Goal: Task Accomplishment & Management: Manage account settings

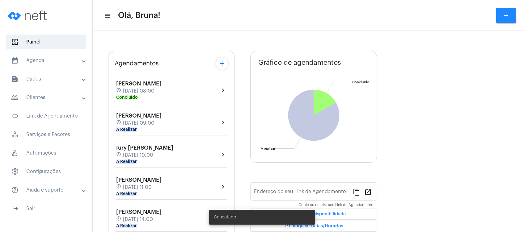
type input "[URL][DOMAIN_NAME]"
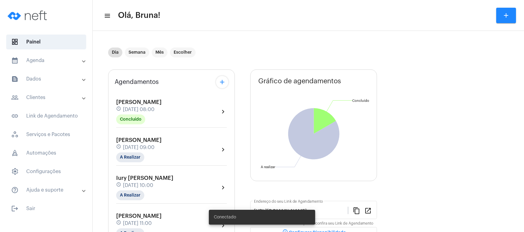
click at [78, 64] on mat-expansion-panel-header "calendar_month_outlined Agenda" at bounding box center [48, 60] width 89 height 15
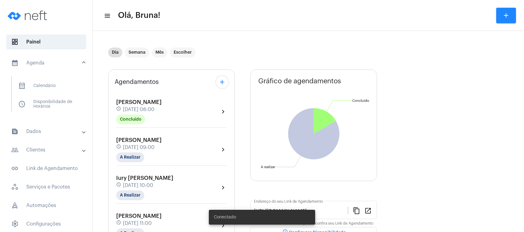
click at [50, 150] on mat-panel-title "people_outline Clientes" at bounding box center [46, 149] width 71 height 7
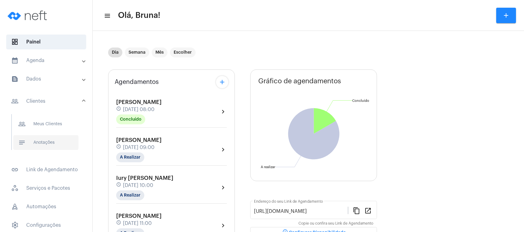
click at [54, 141] on span "notes Anotações" at bounding box center [45, 142] width 65 height 15
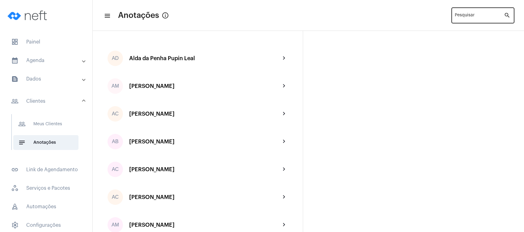
click at [482, 13] on div "Pesquisar" at bounding box center [479, 14] width 49 height 17
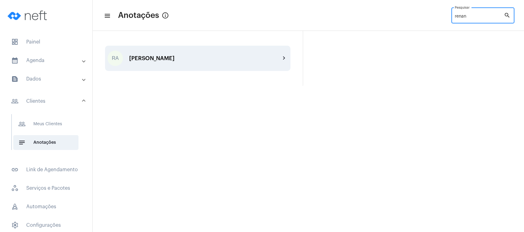
type input "renan"
click at [276, 60] on div "[PERSON_NAME]" at bounding box center [204, 58] width 151 height 6
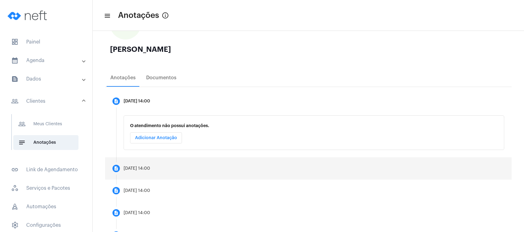
scroll to position [111, 0]
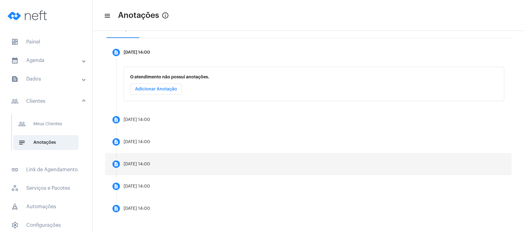
click at [150, 166] on div "[DATE] 14:00" at bounding box center [137, 164] width 27 height 5
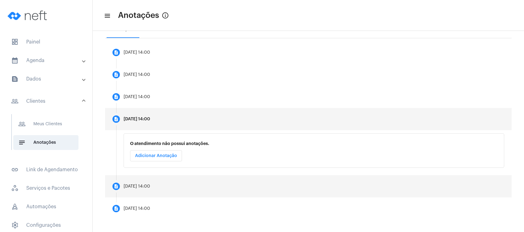
click at [154, 183] on mat-step-header "description [DATE] 14:00" at bounding box center [308, 187] width 407 height 22
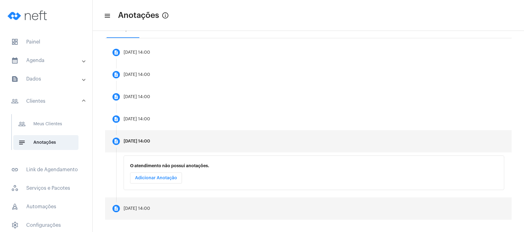
drag, startPoint x: 154, startPoint y: 183, endPoint x: 161, endPoint y: 212, distance: 29.5
click at [161, 212] on mat-step-header "description [DATE] 14:00" at bounding box center [308, 209] width 407 height 22
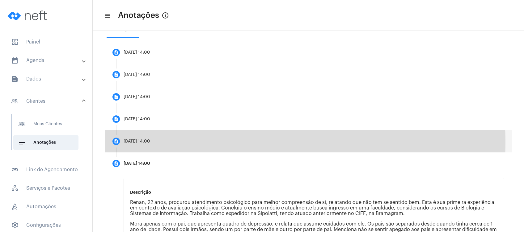
click at [172, 142] on mat-step-header "description [DATE] 14:00" at bounding box center [308, 141] width 407 height 22
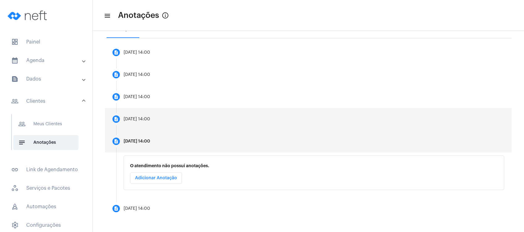
click at [169, 124] on mat-step-header "description [DATE] 14:00" at bounding box center [308, 119] width 407 height 22
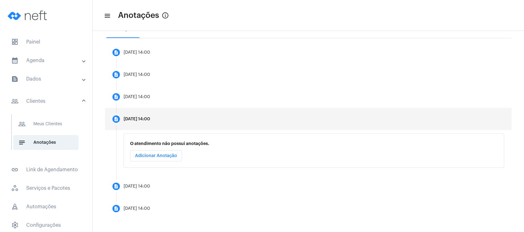
click at [173, 156] on span "Adicionar Anotação" at bounding box center [156, 156] width 42 height 4
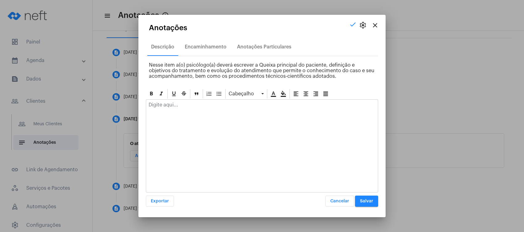
click at [179, 108] on p at bounding box center [262, 105] width 227 height 6
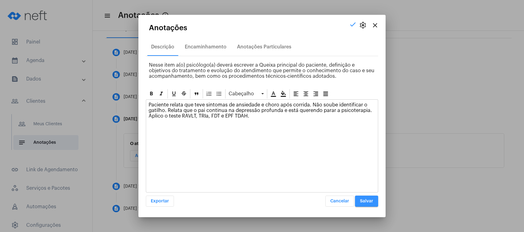
click at [364, 199] on span "Salvar" at bounding box center [366, 201] width 13 height 4
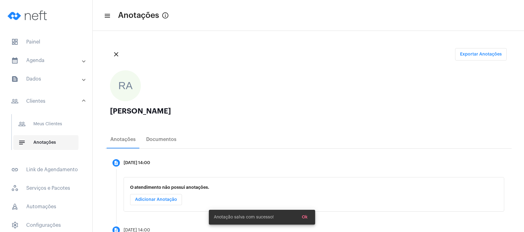
click at [41, 139] on span "notes Anotações" at bounding box center [45, 142] width 65 height 15
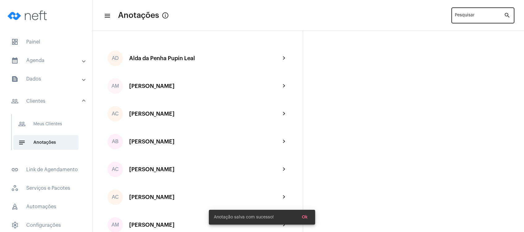
click at [476, 15] on input "Pesquisar" at bounding box center [479, 16] width 49 height 5
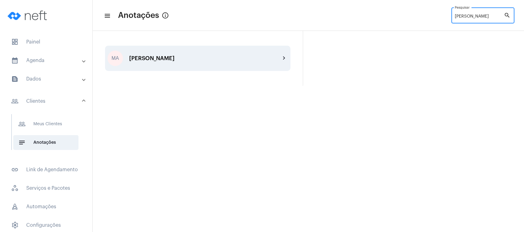
type input "[PERSON_NAME]"
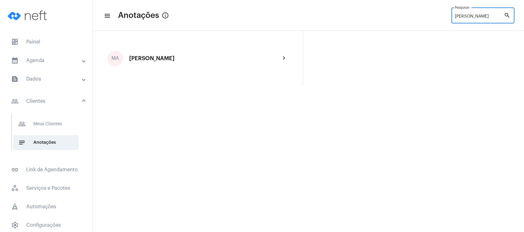
click at [237, 58] on div "[PERSON_NAME]" at bounding box center [204, 58] width 151 height 6
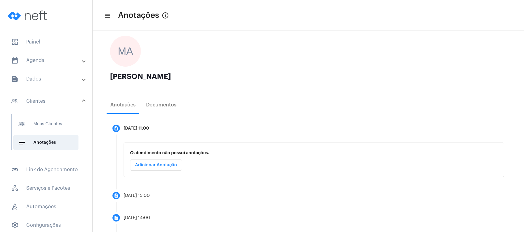
scroll to position [82, 0]
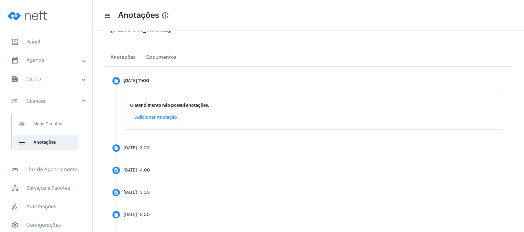
click at [162, 121] on button "Adicionar Anotação" at bounding box center [156, 117] width 52 height 11
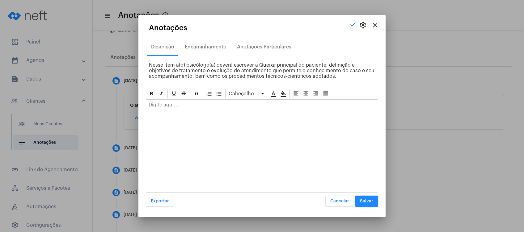
click at [166, 108] on div at bounding box center [262, 107] width 232 height 14
click at [368, 201] on span "Salvar" at bounding box center [366, 201] width 13 height 4
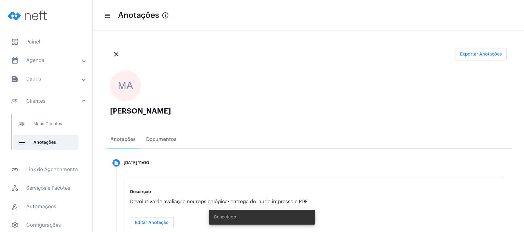
click at [62, 61] on mat-panel-title "calendar_month_outlined Agenda" at bounding box center [46, 60] width 71 height 7
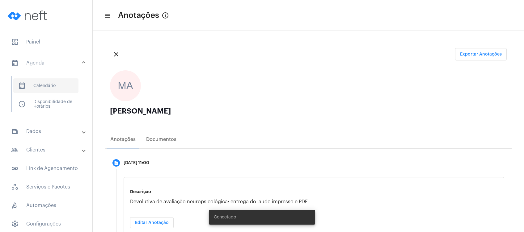
click at [48, 81] on span "calendar_month_outlined Calendário" at bounding box center [45, 86] width 65 height 15
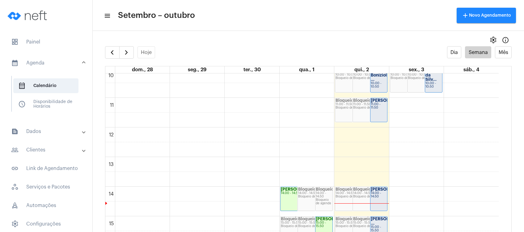
scroll to position [220, 0]
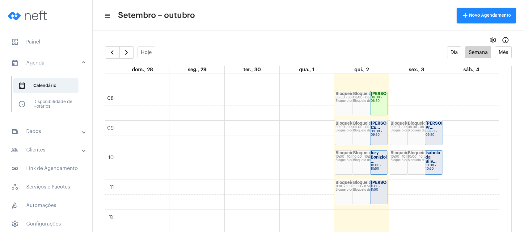
click at [55, 60] on mat-panel-title "calendar_month_outlined Agenda" at bounding box center [46, 62] width 71 height 7
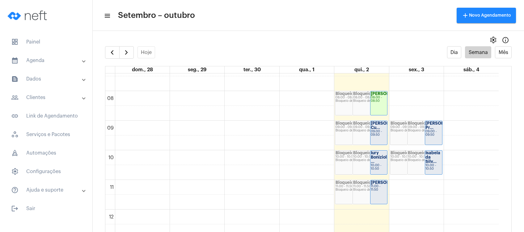
click at [44, 62] on mat-panel-title "calendar_month_outlined Agenda" at bounding box center [46, 60] width 71 height 7
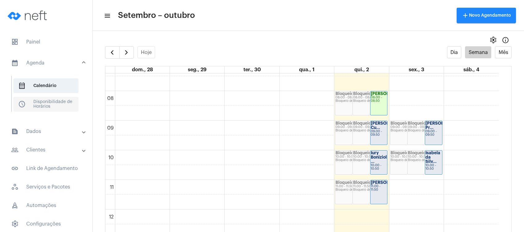
click at [28, 103] on span "schedule Disponibilidade de Horários" at bounding box center [45, 104] width 65 height 15
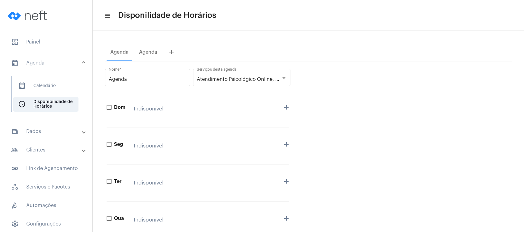
click at [20, 132] on mat-panel-title "text_snippet_outlined Dados" at bounding box center [46, 131] width 71 height 7
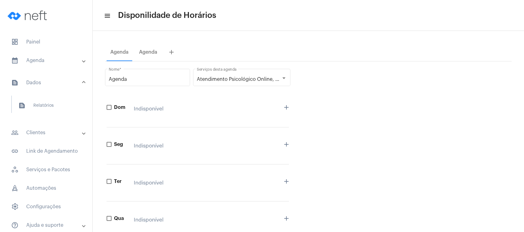
click at [20, 134] on mat-panel-title "people_outline Clientes" at bounding box center [46, 132] width 71 height 7
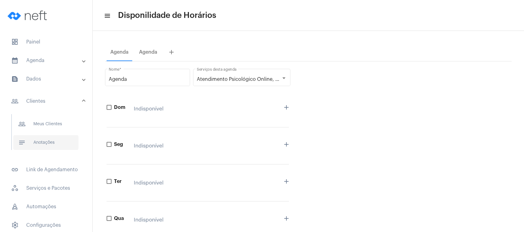
click at [20, 138] on span "notes Anotações" at bounding box center [45, 142] width 65 height 15
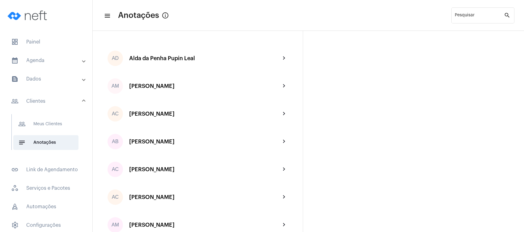
click at [62, 62] on mat-panel-title "calendar_month_outlined Agenda" at bounding box center [46, 60] width 71 height 7
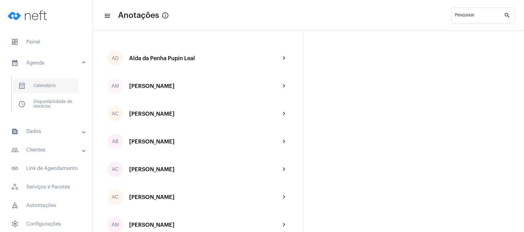
click at [53, 88] on span "calendar_month_outlined Calendário" at bounding box center [45, 86] width 65 height 15
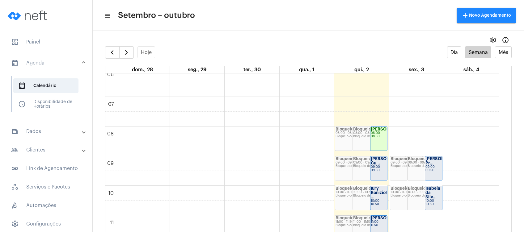
scroll to position [137, 0]
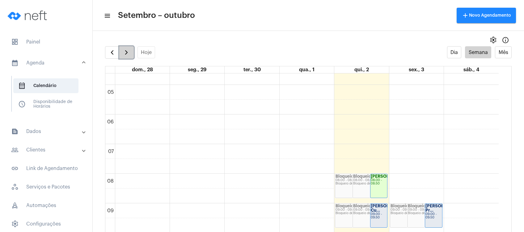
click at [125, 48] on button "button" at bounding box center [126, 52] width 15 height 12
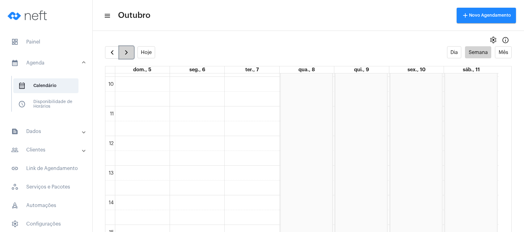
click at [123, 52] on span "button" at bounding box center [126, 52] width 7 height 7
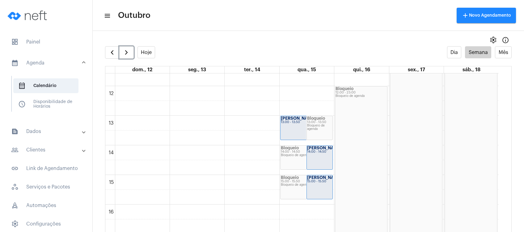
scroll to position [384, 0]
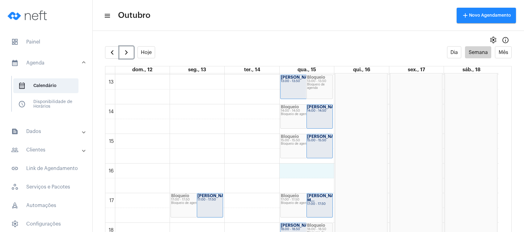
click at [301, 172] on div "00 01 02 03 04 05 06 07 08 09 10 11 12 13 14 15 16 17 18 19 20 21 22 23 Bloquei…" at bounding box center [301, 45] width 393 height 712
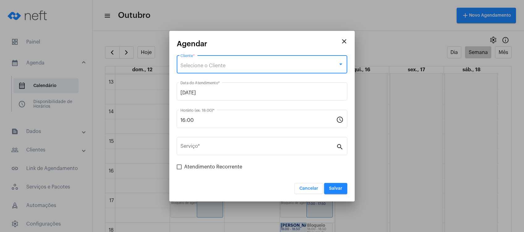
click at [229, 64] on div "Selecione o Cliente" at bounding box center [259, 66] width 158 height 6
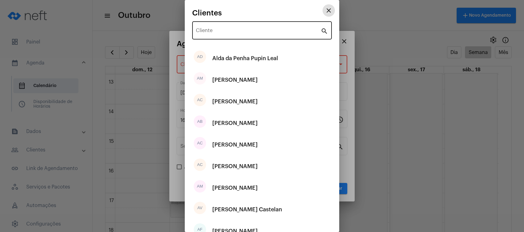
click at [232, 30] on input "Cliente" at bounding box center [258, 32] width 125 height 6
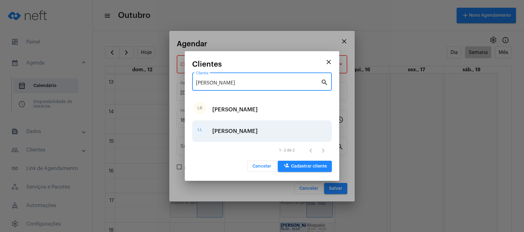
type input "[PERSON_NAME]"
click at [254, 134] on div "[PERSON_NAME]" at bounding box center [234, 131] width 45 height 19
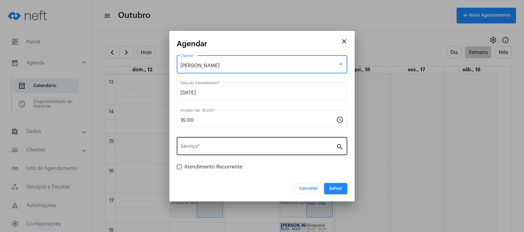
click at [249, 146] on input "Serviço *" at bounding box center [258, 148] width 156 height 6
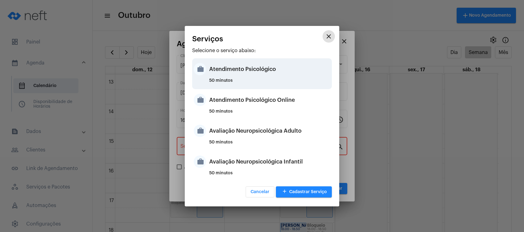
click at [231, 67] on div "Atendimento Psicológico" at bounding box center [269, 69] width 121 height 19
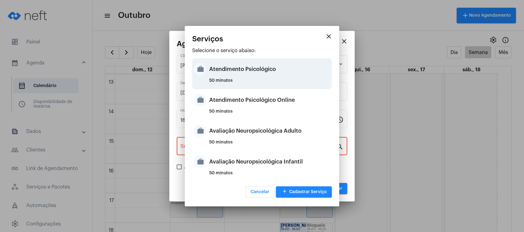
type input "Atendimento Psicológico"
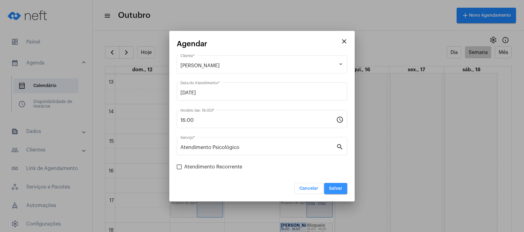
click at [335, 185] on button "Salvar" at bounding box center [335, 188] width 23 height 11
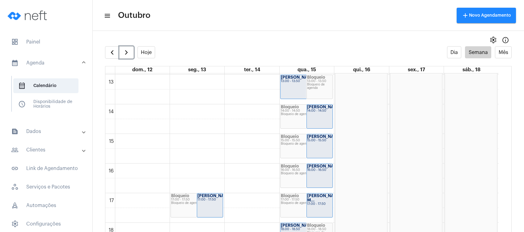
scroll to position [426, 0]
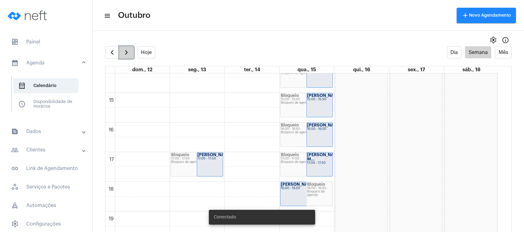
click at [124, 52] on span "button" at bounding box center [126, 52] width 7 height 7
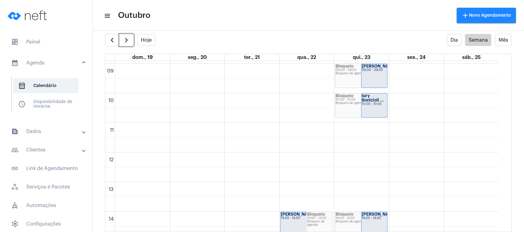
scroll to position [261, 0]
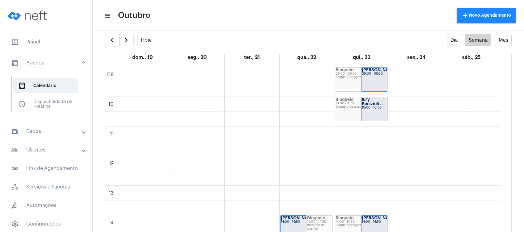
click at [115, 46] on full-calendar "Hoje Dia Semana Mês dom., 19 seg., 20 ter., 21 qua., 22 qui., 23 sex., 24 sáb.,…" at bounding box center [308, 133] width 431 height 198
click at [113, 43] on span "button" at bounding box center [111, 39] width 7 height 7
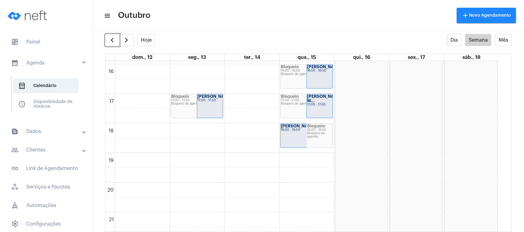
scroll to position [499, 0]
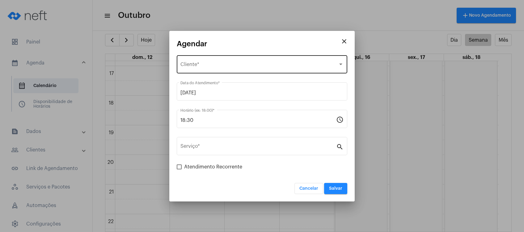
click at [240, 59] on div "Selecione o Cliente Cliente *" at bounding box center [261, 63] width 163 height 19
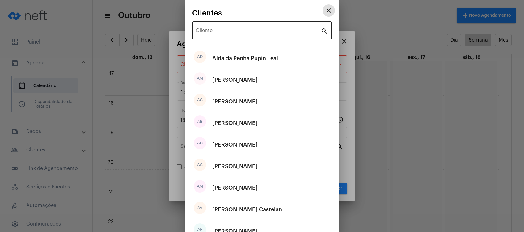
click at [242, 32] on input "Cliente" at bounding box center [258, 32] width 125 height 6
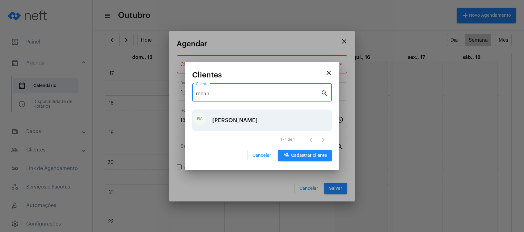
type input "renan"
click at [246, 124] on div "[PERSON_NAME]" at bounding box center [234, 120] width 45 height 19
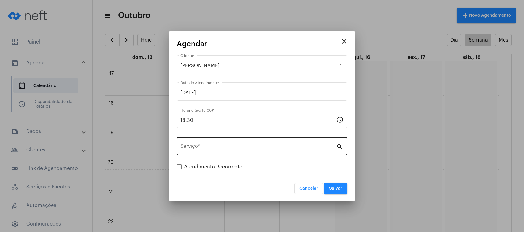
click at [223, 152] on div "Serviço *" at bounding box center [258, 145] width 156 height 19
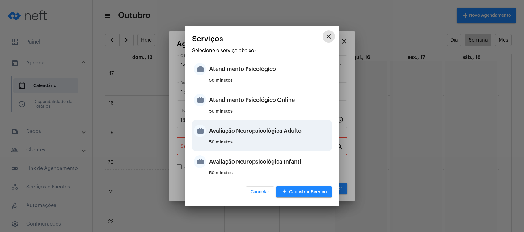
click at [261, 142] on div "50 minutos" at bounding box center [269, 144] width 121 height 9
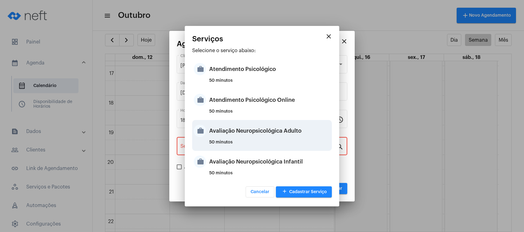
type input "Avaliação Neuropsicológica Adulto"
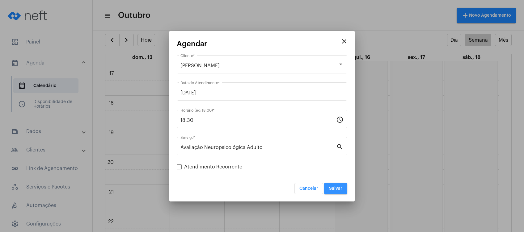
click at [335, 188] on span "Salvar" at bounding box center [335, 189] width 13 height 4
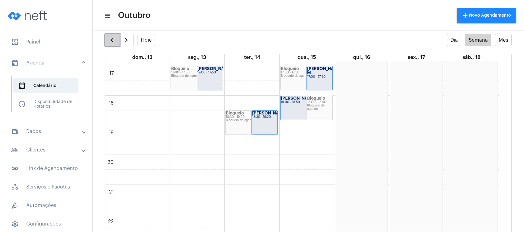
click at [108, 39] on button "button" at bounding box center [112, 40] width 15 height 12
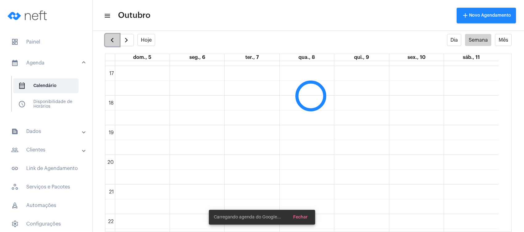
scroll to position [178, 0]
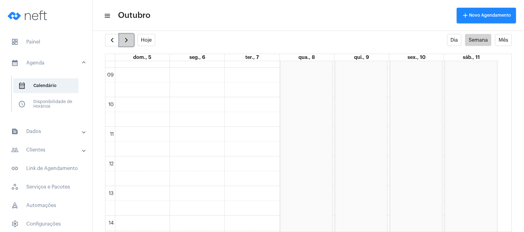
click at [125, 40] on span "button" at bounding box center [126, 39] width 7 height 7
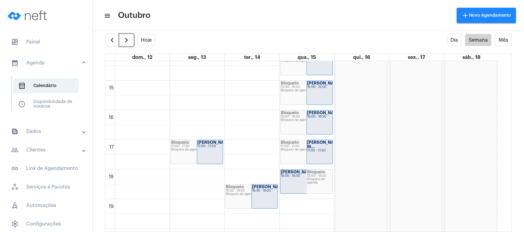
scroll to position [467, 0]
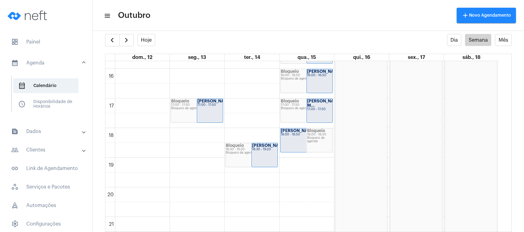
click at [48, 149] on mat-panel-title "people_outline Clientes" at bounding box center [46, 149] width 71 height 7
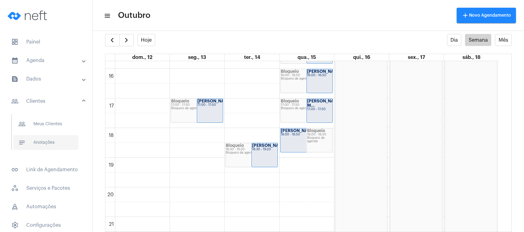
click at [40, 142] on span "notes Anotações" at bounding box center [45, 142] width 65 height 15
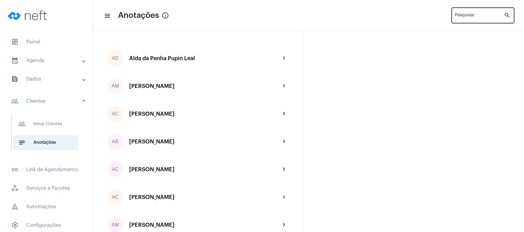
click at [492, 13] on div "Pesquisar" at bounding box center [479, 14] width 49 height 17
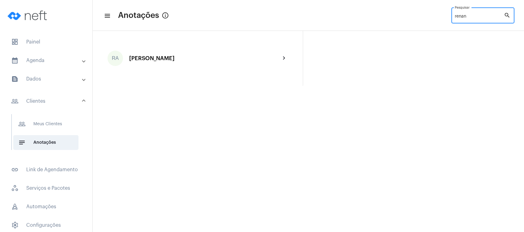
type input "renan"
click at [157, 54] on div "RA [PERSON_NAME] Panetto chevron_right" at bounding box center [197, 58] width 185 height 25
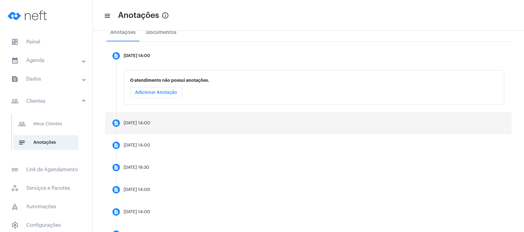
scroll to position [91, 0]
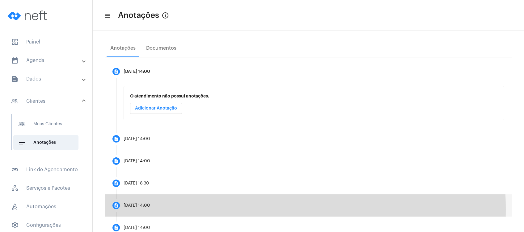
click at [155, 210] on mat-step-header "description [DATE] 14:00" at bounding box center [308, 206] width 407 height 22
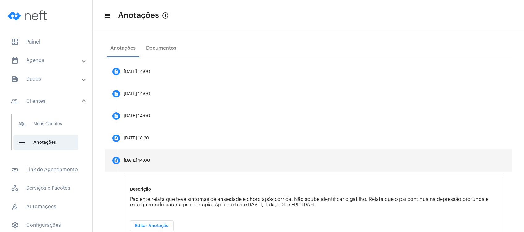
click at [155, 224] on span "Editar Anotação" at bounding box center [152, 226] width 34 height 4
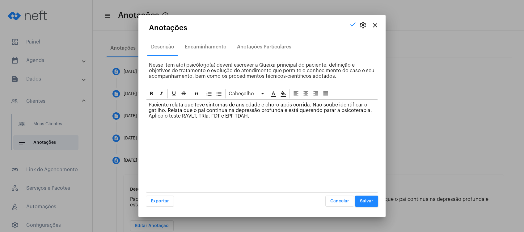
drag, startPoint x: 275, startPoint y: 112, endPoint x: 274, endPoint y: 115, distance: 3.5
click at [274, 114] on p "Paciente relata que teve sintomas de ansiedade e choro após corrida. Não soube …" at bounding box center [262, 110] width 227 height 17
click at [272, 118] on p "Paciente relata que teve sintomas de ansiedade e choro após corrida. Não soube …" at bounding box center [262, 110] width 227 height 17
click at [269, 128] on div "Paciente relata que teve sintomas de ansiedade e choro após corrida. Não soube …" at bounding box center [262, 146] width 232 height 93
click at [264, 121] on div "Paciente relata que teve sintomas de ansiedade e choro após corrida. Não soube …" at bounding box center [262, 112] width 232 height 25
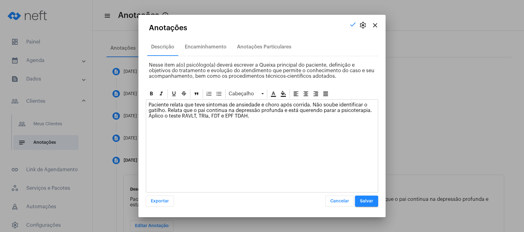
click at [265, 120] on div "Paciente relata que teve sintomas de ansiedade e choro após corrida. Não soube …" at bounding box center [262, 112] width 232 height 25
click at [250, 115] on p "Paciente relata que teve sintomas de ansiedade e choro após corrida. Não soube …" at bounding box center [262, 110] width 227 height 17
click at [259, 116] on p "Paciente relata que teve sintomas de ansiedade e choro após corrida. Não soube …" at bounding box center [262, 110] width 227 height 17
click at [250, 116] on p "Paciente relata que teve sintomas de ansiedade e choro após corrida. Não soube …" at bounding box center [262, 110] width 227 height 17
click at [367, 205] on button "Salvar" at bounding box center [366, 201] width 23 height 11
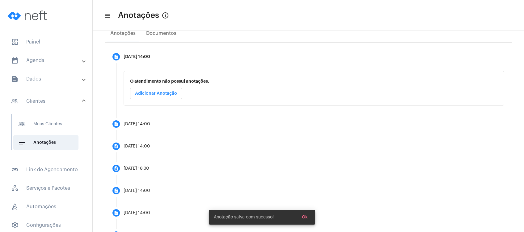
scroll to position [124, 0]
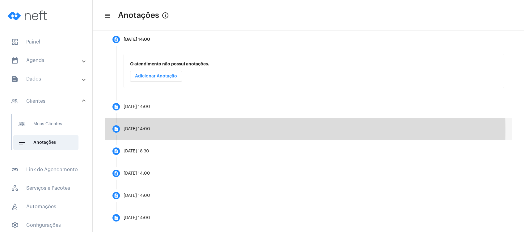
click at [150, 130] on div "[DATE] 14:00" at bounding box center [137, 129] width 27 height 5
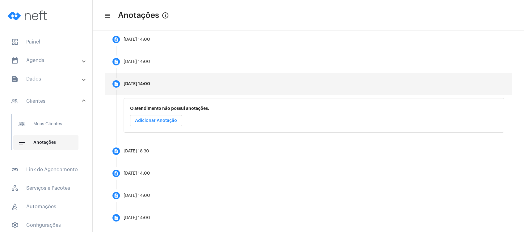
click at [42, 144] on span "notes Anotações" at bounding box center [45, 142] width 65 height 15
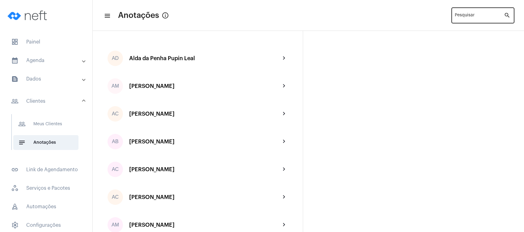
click at [467, 11] on div "Pesquisar" at bounding box center [479, 14] width 49 height 17
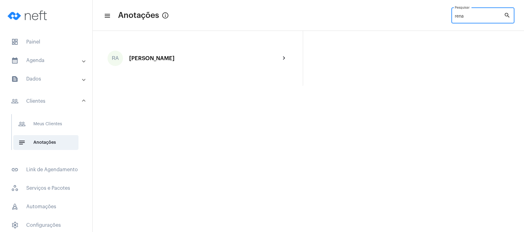
type input "rena"
click at [47, 60] on mat-panel-title "calendar_month_outlined Agenda" at bounding box center [46, 60] width 71 height 7
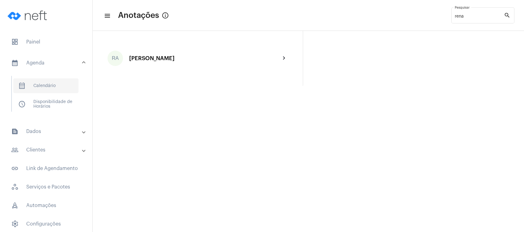
click at [40, 87] on span "calendar_month_outlined Calendário" at bounding box center [45, 86] width 65 height 15
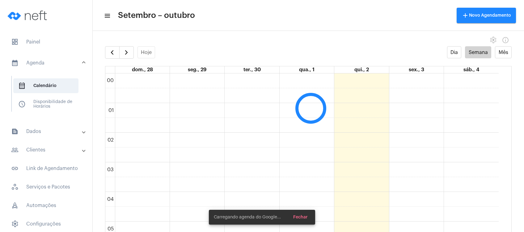
scroll to position [178, 0]
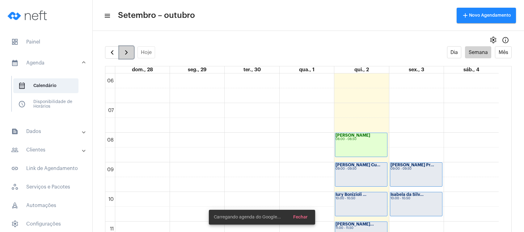
click at [122, 53] on button "button" at bounding box center [126, 52] width 15 height 12
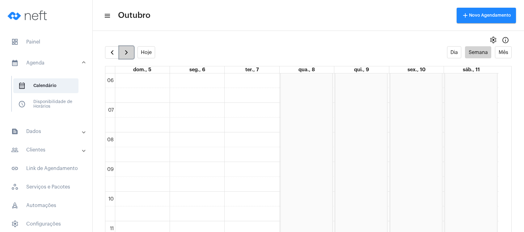
click at [124, 52] on span "button" at bounding box center [126, 52] width 7 height 7
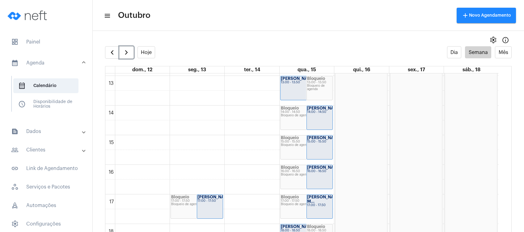
scroll to position [384, 0]
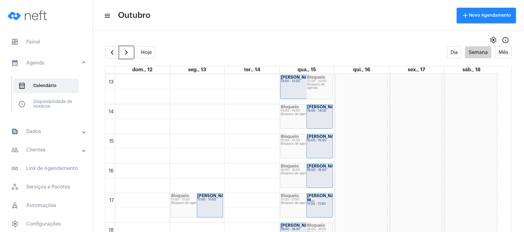
click at [314, 113] on div "14:00 - 14:50" at bounding box center [319, 110] width 25 height 3
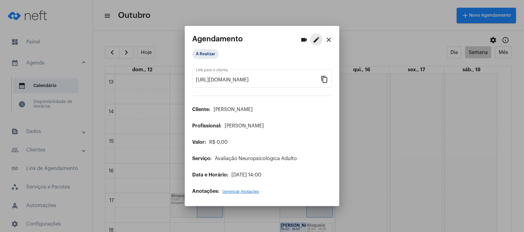
click at [316, 40] on mat-icon "edit" at bounding box center [316, 39] width 7 height 7
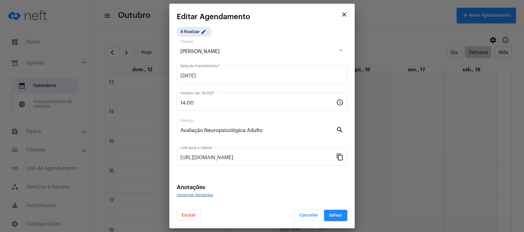
click at [180, 214] on button "Excluir" at bounding box center [189, 215] width 24 height 11
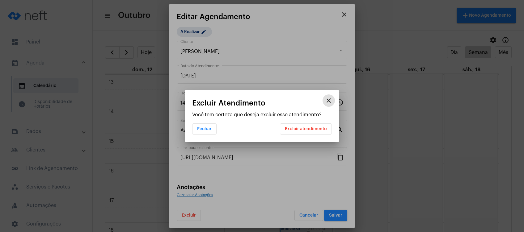
click at [298, 124] on button "Excluir atendimento" at bounding box center [306, 129] width 52 height 11
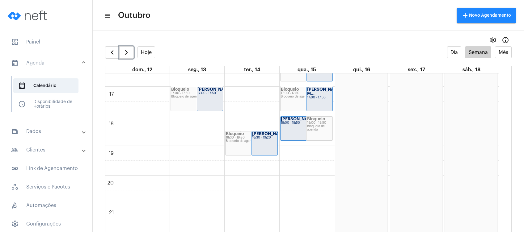
scroll to position [508, 0]
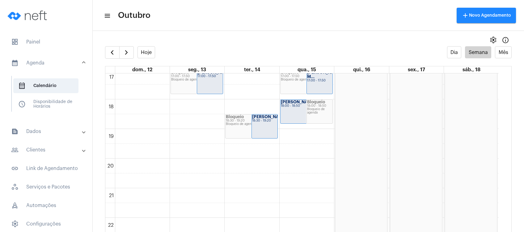
click at [70, 145] on mat-expansion-panel-header "people_outline Clientes" at bounding box center [48, 150] width 89 height 15
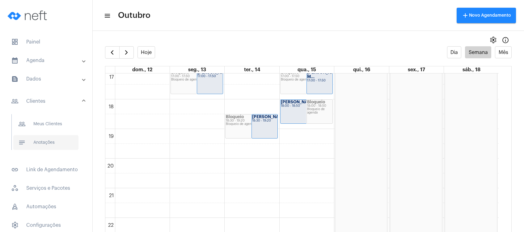
click at [69, 141] on span "notes Anotações" at bounding box center [45, 142] width 65 height 15
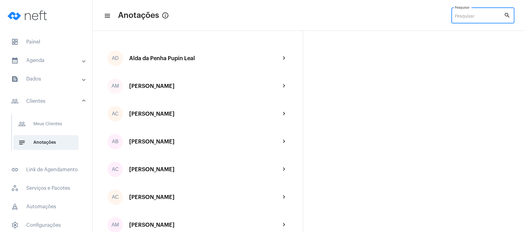
click at [490, 16] on input "Pesquisar" at bounding box center [479, 16] width 49 height 5
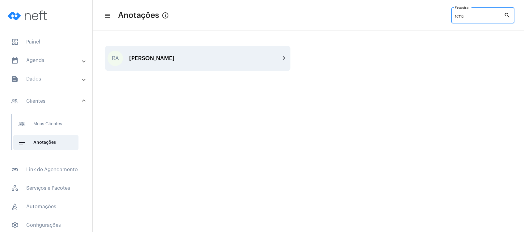
type input "rena"
click at [219, 58] on div "[PERSON_NAME]" at bounding box center [204, 58] width 151 height 6
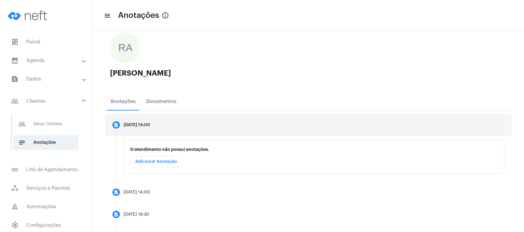
scroll to position [82, 0]
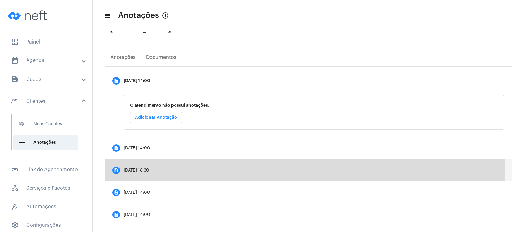
click at [166, 170] on mat-step-header "description [DATE] 18:30" at bounding box center [308, 170] width 407 height 22
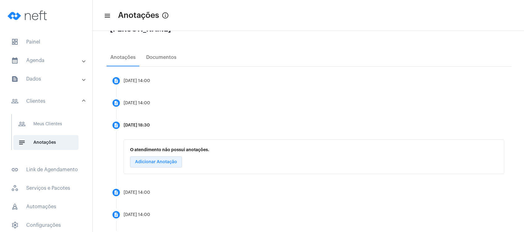
click at [166, 162] on span "Adicionar Anotação" at bounding box center [156, 162] width 42 height 4
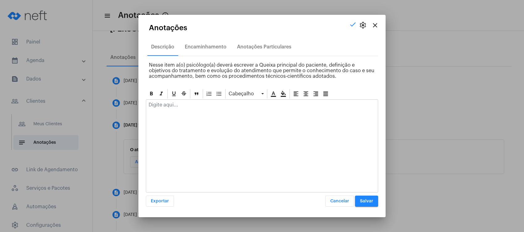
click at [373, 23] on mat-icon "close" at bounding box center [374, 25] width 7 height 7
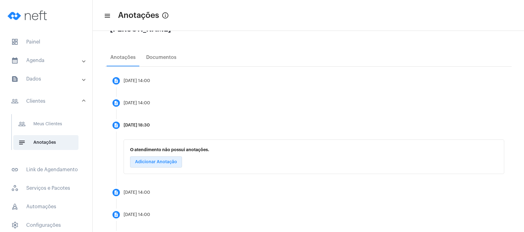
scroll to position [111, 0]
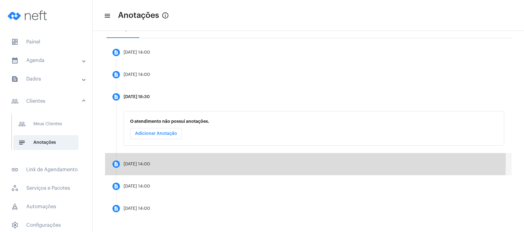
click at [158, 159] on mat-step-header "description [DATE] 14:00" at bounding box center [308, 164] width 407 height 22
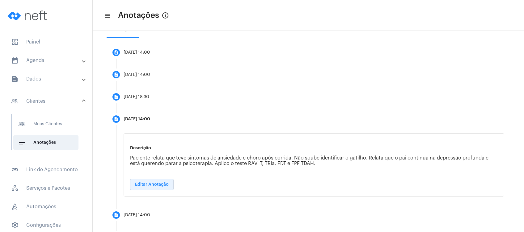
click at [159, 184] on span "Editar Anotação" at bounding box center [152, 185] width 34 height 4
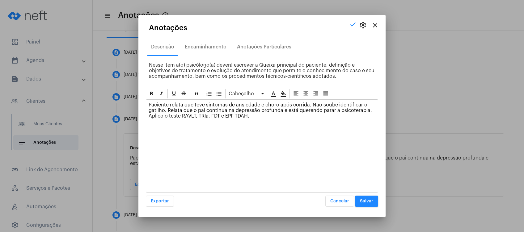
click at [275, 118] on p "Paciente relata que teve sintomas de ansiedade e choro após corrida. Não soube …" at bounding box center [262, 110] width 227 height 17
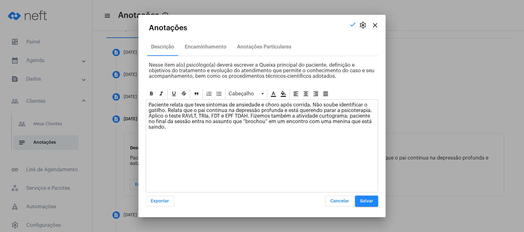
click at [373, 202] on span "Salvar" at bounding box center [366, 201] width 13 height 4
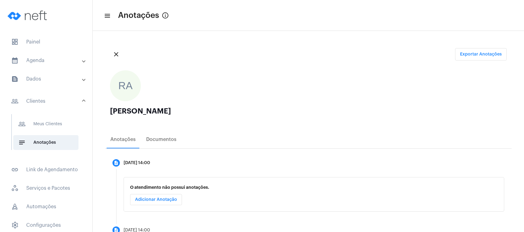
click at [40, 60] on mat-panel-title "calendar_month_outlined Agenda" at bounding box center [46, 60] width 71 height 7
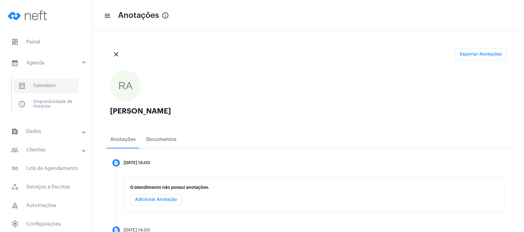
click at [34, 92] on span "calendar_month_outlined Calendário" at bounding box center [45, 86] width 65 height 15
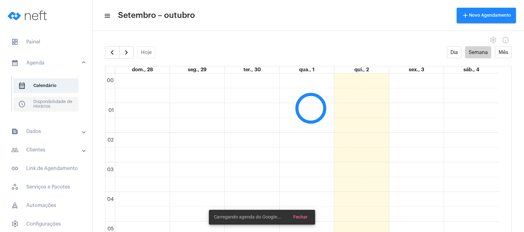
scroll to position [178, 0]
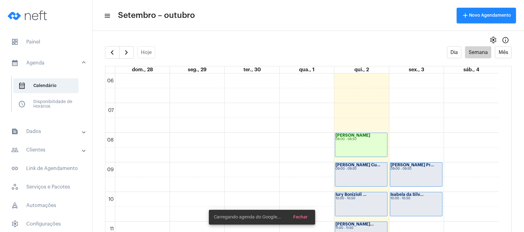
click at [51, 152] on mat-panel-title "people_outline Clientes" at bounding box center [46, 149] width 71 height 7
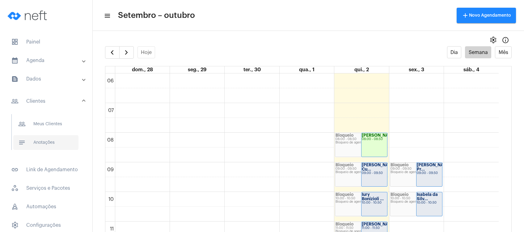
click at [49, 144] on span "notes Anotações" at bounding box center [45, 142] width 65 height 15
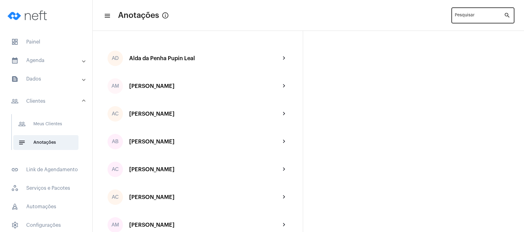
click at [461, 20] on div "Pesquisar" at bounding box center [479, 14] width 49 height 17
click at [462, 16] on input "Pesquisar" at bounding box center [479, 16] width 49 height 5
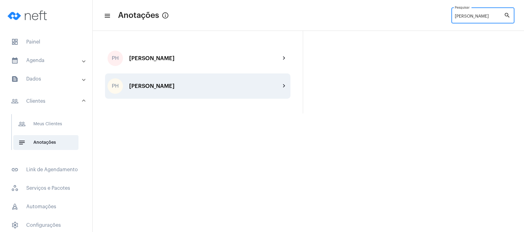
type input "[PERSON_NAME]"
click at [200, 87] on div "[PERSON_NAME]" at bounding box center [204, 86] width 151 height 6
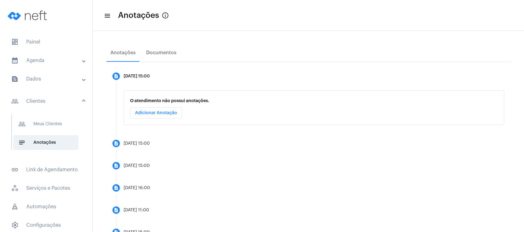
scroll to position [69, 0]
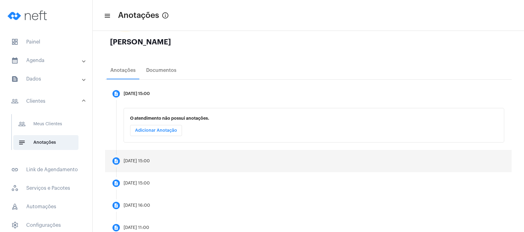
click at [149, 161] on div "[DATE] 15:00" at bounding box center [137, 161] width 26 height 5
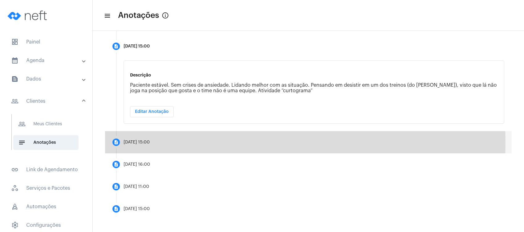
click at [193, 142] on mat-step-header "description [DATE] 15:00" at bounding box center [308, 142] width 407 height 22
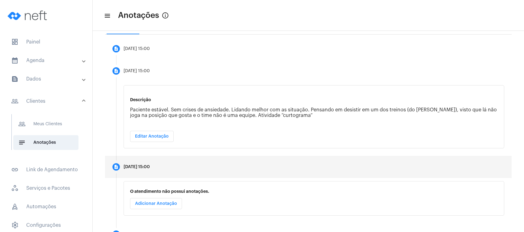
scroll to position [111, 0]
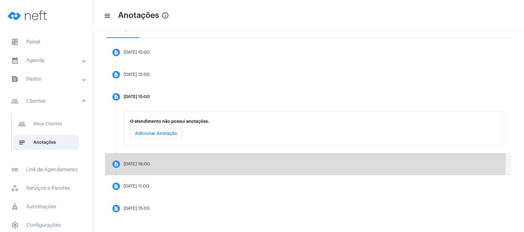
click at [177, 160] on mat-step-header "description [DATE] 16:00" at bounding box center [308, 164] width 407 height 22
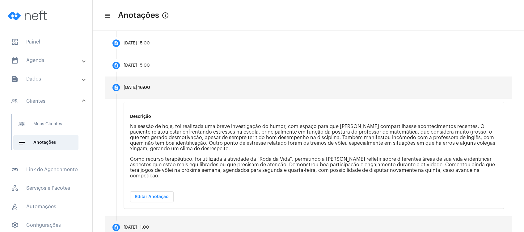
scroll to position [95, 0]
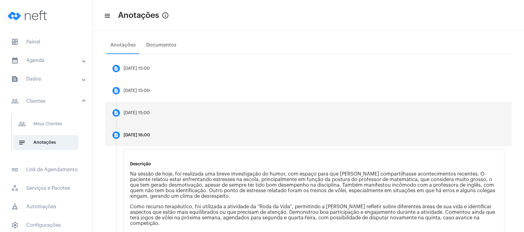
click at [202, 119] on mat-step-header "description [DATE] 15:00" at bounding box center [308, 113] width 407 height 22
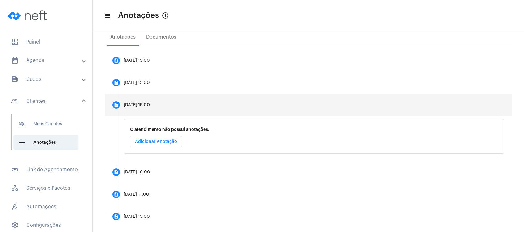
scroll to position [111, 0]
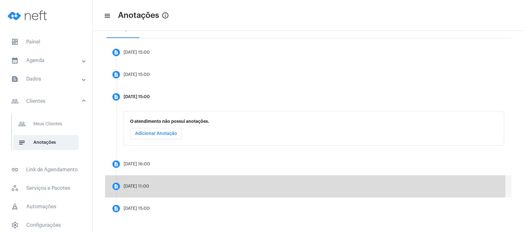
click at [170, 186] on mat-step-header "description [DATE] 11:00" at bounding box center [308, 187] width 407 height 22
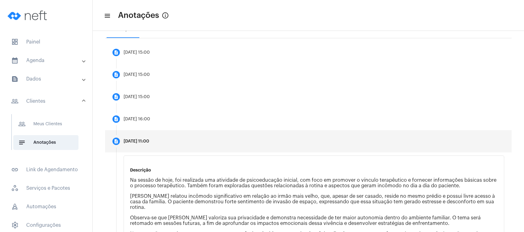
scroll to position [69, 0]
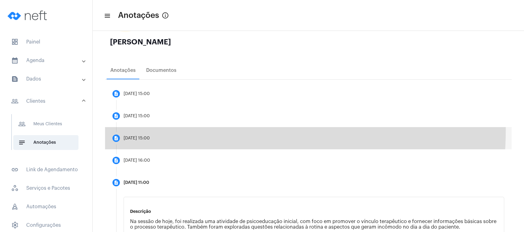
click at [189, 130] on mat-step-header "description [DATE] 15:00" at bounding box center [308, 138] width 407 height 22
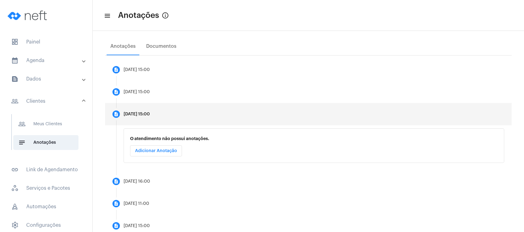
scroll to position [111, 0]
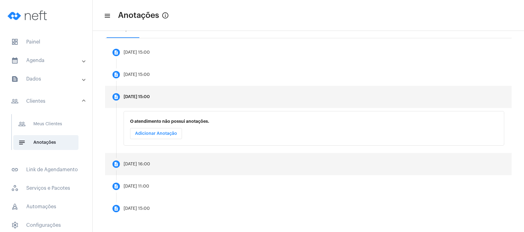
click at [197, 161] on mat-step-header "description [DATE] 16:00" at bounding box center [308, 164] width 407 height 22
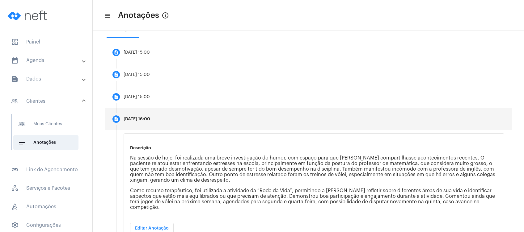
click at [54, 57] on mat-panel-title "calendar_month_outlined Agenda" at bounding box center [46, 60] width 71 height 7
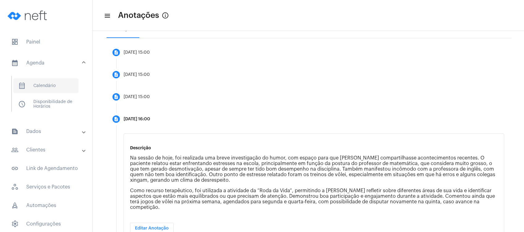
click at [52, 87] on span "calendar_month_outlined Calendário" at bounding box center [45, 86] width 65 height 15
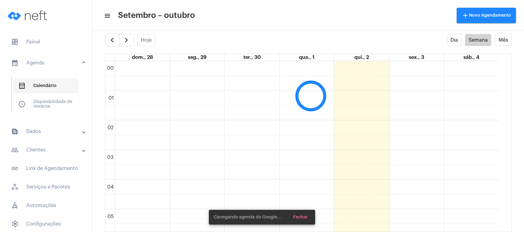
scroll to position [178, 0]
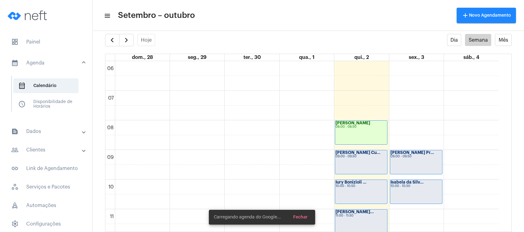
click at [112, 33] on div "settings info_outlined" at bounding box center [308, 28] width 431 height 12
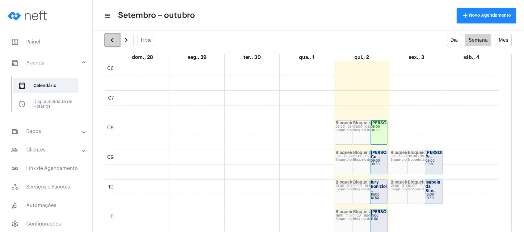
click at [116, 42] on span "button" at bounding box center [111, 39] width 7 height 7
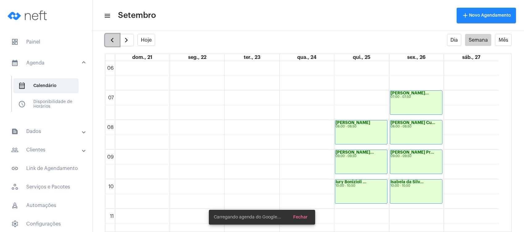
click at [116, 42] on span "button" at bounding box center [111, 39] width 7 height 7
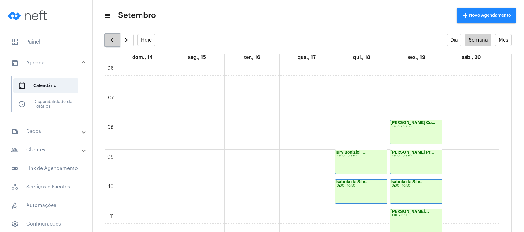
click at [117, 45] on button "button" at bounding box center [112, 40] width 15 height 12
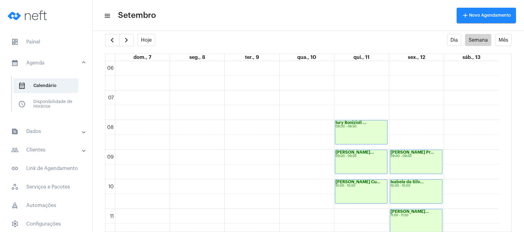
click at [120, 47] on full-calendar "Hoje Dia Semana Mês dom., 7 seg., 8 ter., 9 qua., 10 qui., 11 sex., 12 sáb., 13…" at bounding box center [308, 133] width 431 height 198
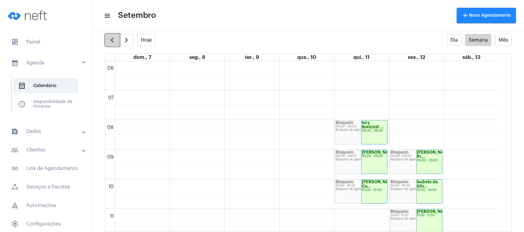
click at [114, 41] on span "button" at bounding box center [111, 39] width 7 height 7
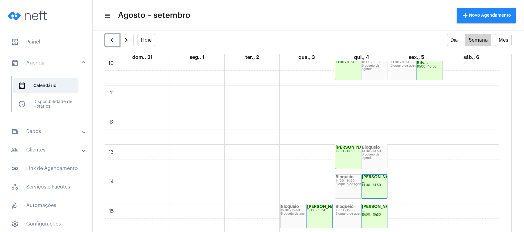
scroll to position [343, 0]
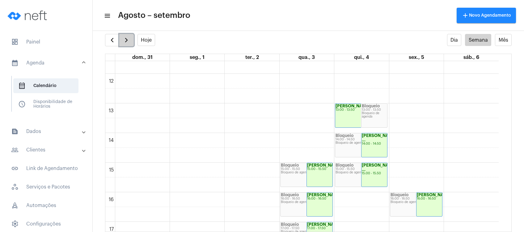
click at [128, 44] on span "button" at bounding box center [126, 39] width 7 height 7
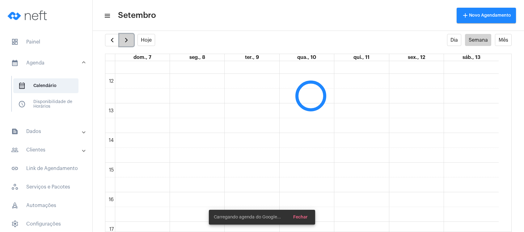
scroll to position [178, 0]
click at [128, 44] on span "button" at bounding box center [126, 39] width 7 height 7
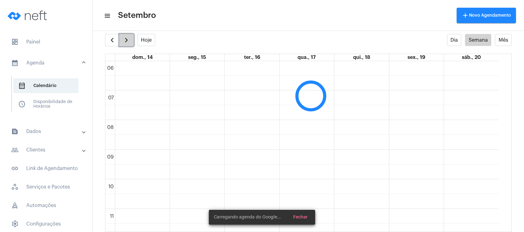
click at [128, 44] on span "button" at bounding box center [126, 39] width 7 height 7
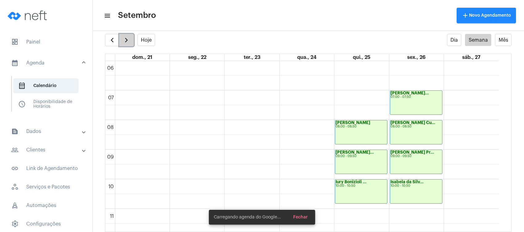
click at [128, 44] on span "button" at bounding box center [126, 39] width 7 height 7
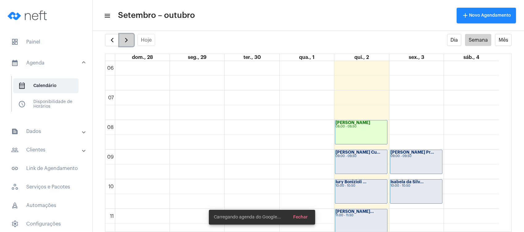
click at [128, 44] on span "button" at bounding box center [126, 39] width 7 height 7
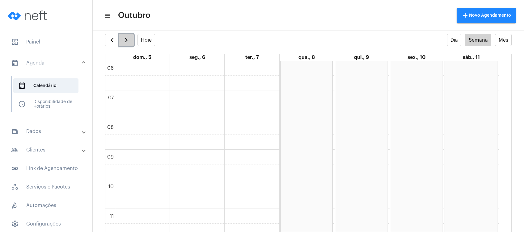
click at [128, 44] on span "button" at bounding box center [126, 39] width 7 height 7
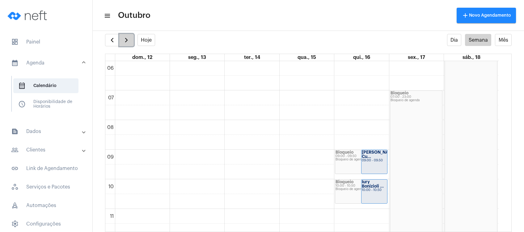
click at [128, 44] on span "button" at bounding box center [126, 39] width 7 height 7
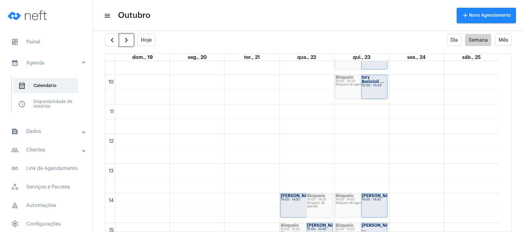
scroll to position [302, 0]
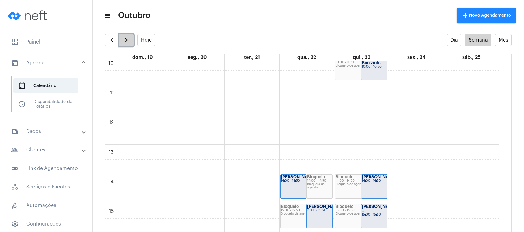
click at [126, 42] on span "button" at bounding box center [126, 39] width 7 height 7
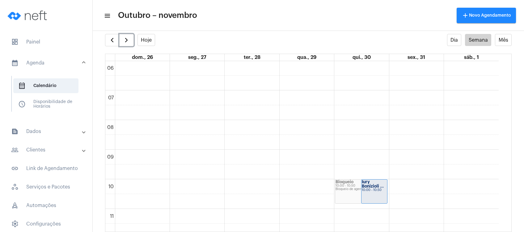
scroll to position [261, 0]
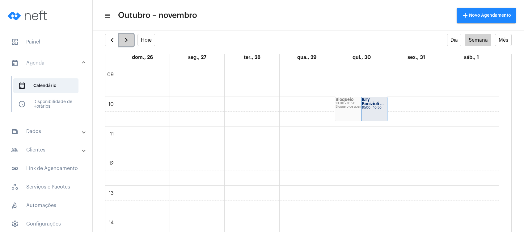
click at [122, 39] on button "button" at bounding box center [126, 40] width 15 height 12
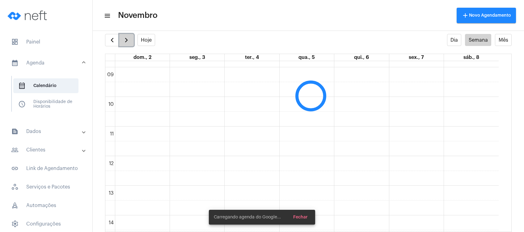
scroll to position [178, 0]
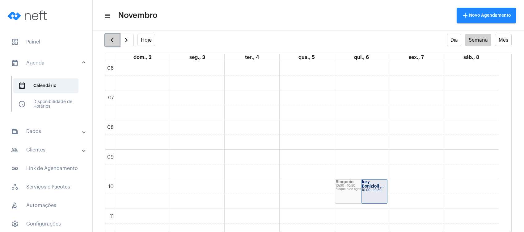
click at [114, 40] on span "button" at bounding box center [111, 39] width 7 height 7
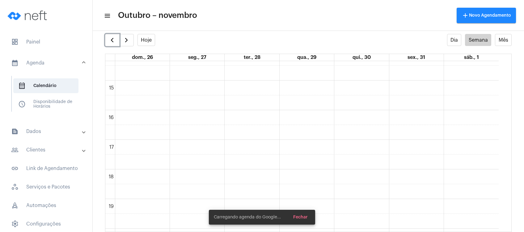
scroll to position [541, 0]
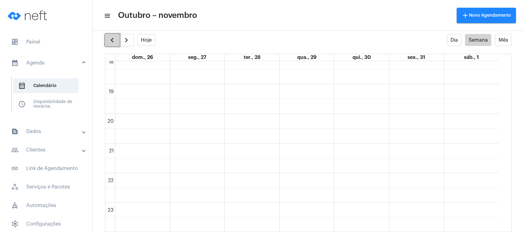
click at [114, 40] on span "button" at bounding box center [111, 39] width 7 height 7
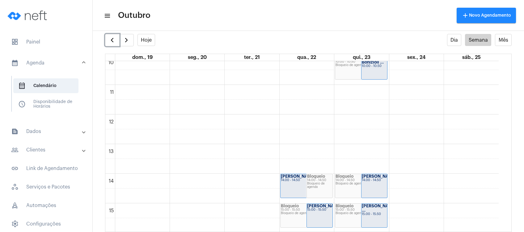
scroll to position [302, 0]
click at [122, 38] on button "button" at bounding box center [126, 40] width 15 height 12
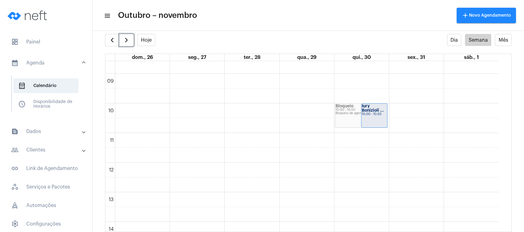
scroll to position [178, 0]
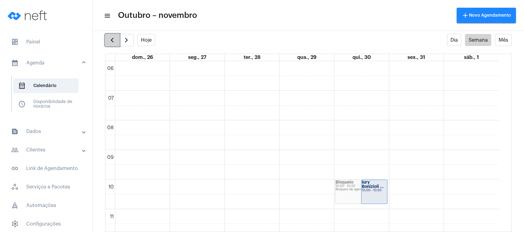
click at [115, 37] on span "button" at bounding box center [111, 39] width 7 height 7
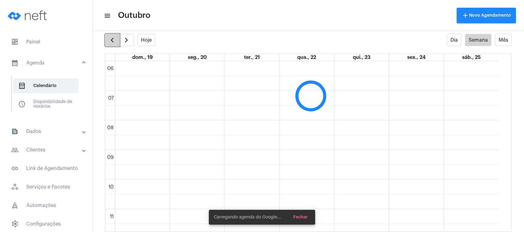
scroll to position [178, 0]
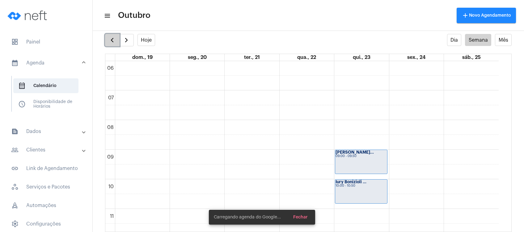
click at [115, 37] on span "button" at bounding box center [111, 39] width 7 height 7
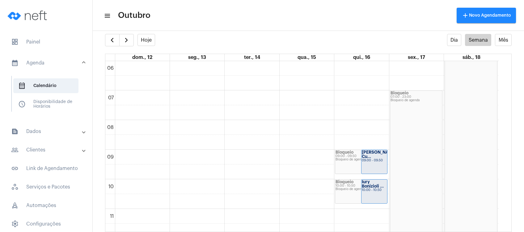
click at [35, 137] on mat-expansion-panel-header "text_snippet_outlined Dados" at bounding box center [48, 131] width 89 height 15
click at [35, 135] on mat-panel-title "people_outline Clientes" at bounding box center [46, 132] width 71 height 7
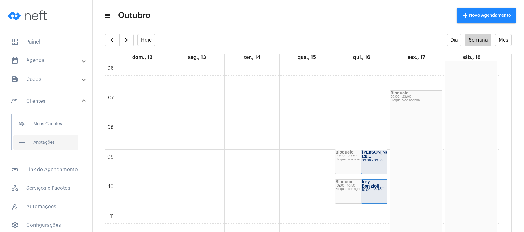
click at [35, 143] on span "notes Anotações" at bounding box center [45, 142] width 65 height 15
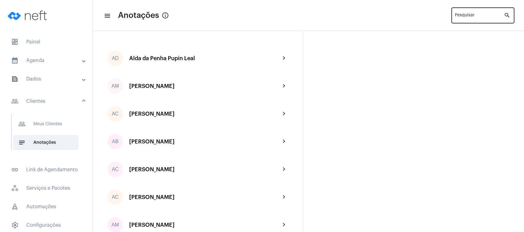
click at [485, 15] on input "Pesquisar" at bounding box center [479, 16] width 49 height 5
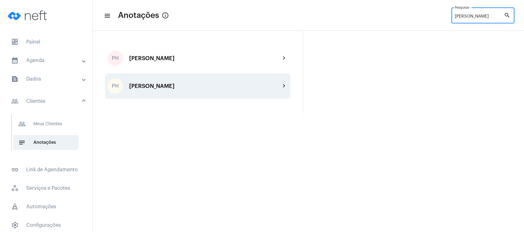
type input "[PERSON_NAME]"
click at [210, 83] on div "[PERSON_NAME]" at bounding box center [204, 86] width 151 height 6
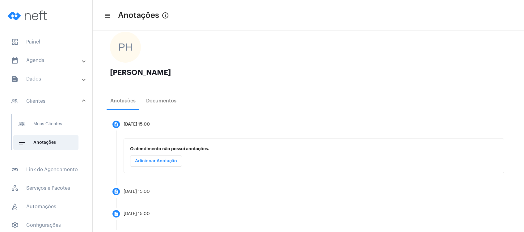
scroll to position [82, 0]
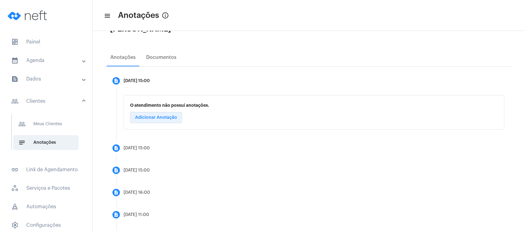
click at [167, 116] on span "Adicionar Anotação" at bounding box center [156, 118] width 42 height 4
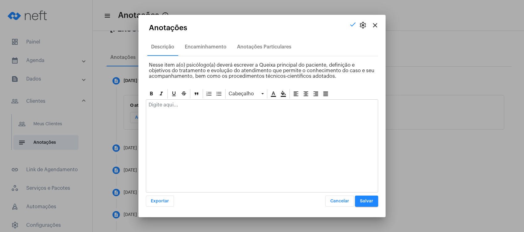
click at [172, 110] on div at bounding box center [262, 107] width 232 height 14
click at [371, 197] on button "Salvar" at bounding box center [366, 201] width 23 height 11
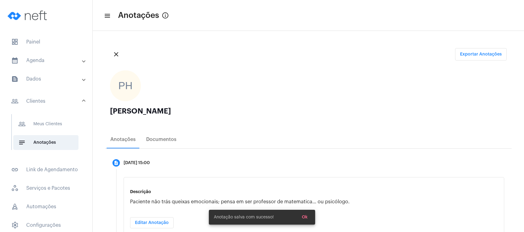
click at [65, 63] on mat-panel-title "calendar_month_outlined Agenda" at bounding box center [46, 60] width 71 height 7
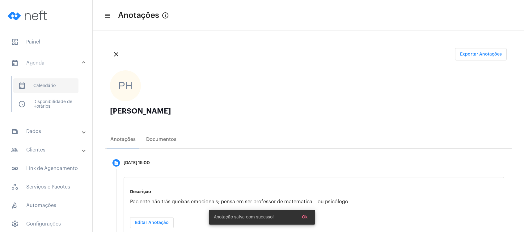
click at [48, 88] on span "calendar_month_outlined Calendário" at bounding box center [45, 86] width 65 height 15
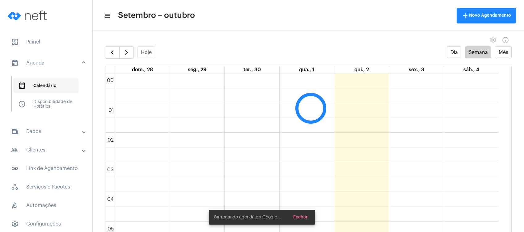
scroll to position [178, 0]
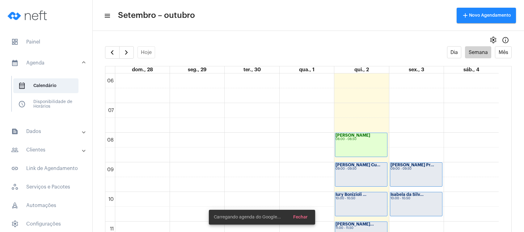
click at [214, 43] on div "settings info_outlined" at bounding box center [308, 40] width 431 height 12
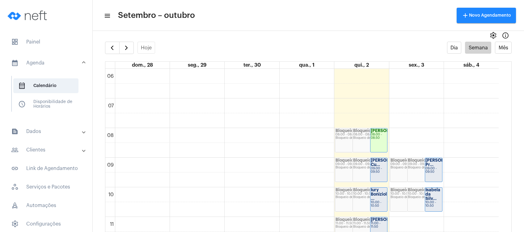
scroll to position [12, 0]
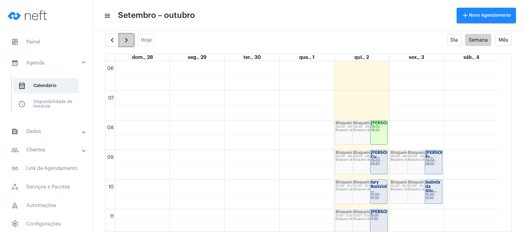
click at [128, 41] on span "button" at bounding box center [126, 39] width 7 height 7
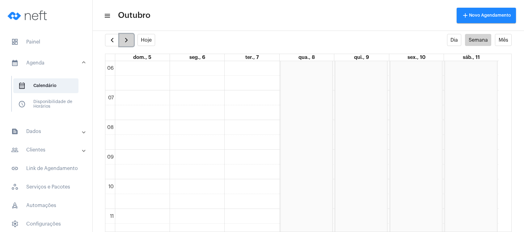
click at [128, 39] on span "button" at bounding box center [126, 39] width 7 height 7
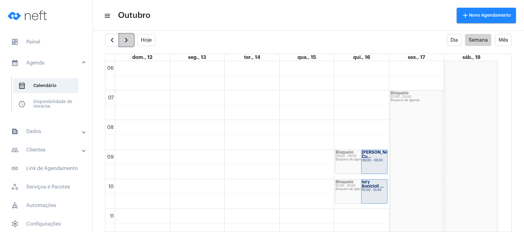
click at [128, 39] on span "button" at bounding box center [126, 39] width 7 height 7
click at [111, 38] on span "button" at bounding box center [111, 39] width 7 height 7
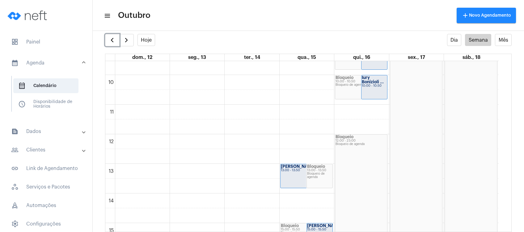
scroll to position [384, 0]
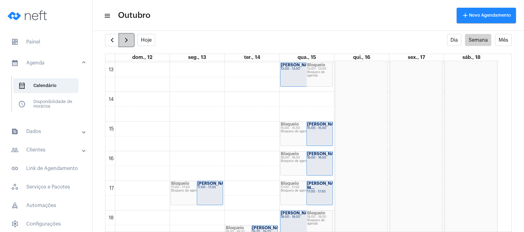
click at [131, 39] on button "button" at bounding box center [126, 40] width 15 height 12
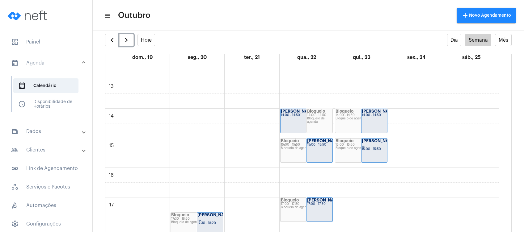
scroll to position [384, 0]
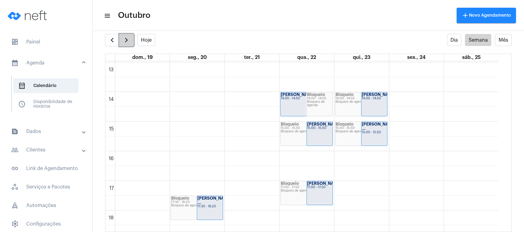
click at [128, 40] on span "button" at bounding box center [126, 39] width 7 height 7
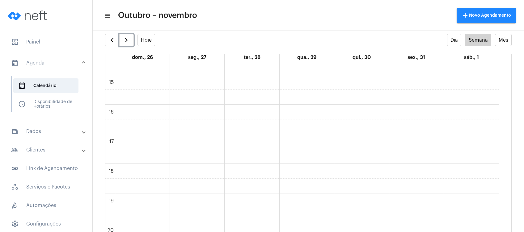
scroll to position [384, 0]
click at [352, 132] on div "00 01 02 03 04 05 06 07 08 09 10 11 12 13 14 15 16 17 18 19 20 21 22 23 Bloquei…" at bounding box center [301, 33] width 393 height 712
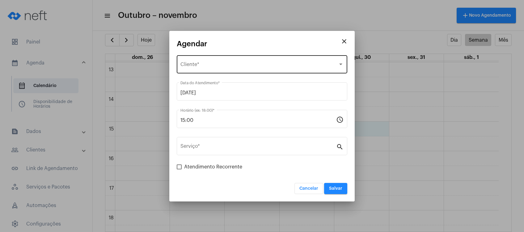
click at [252, 57] on div "Selecione o Cliente Cliente *" at bounding box center [261, 63] width 163 height 19
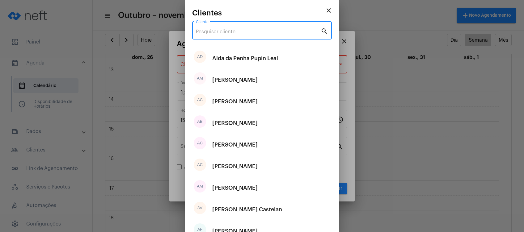
click at [250, 30] on input "Cliente" at bounding box center [258, 32] width 125 height 6
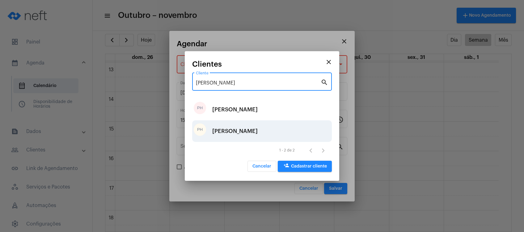
type input "[PERSON_NAME]"
click at [224, 126] on div "[PERSON_NAME]" at bounding box center [234, 131] width 45 height 19
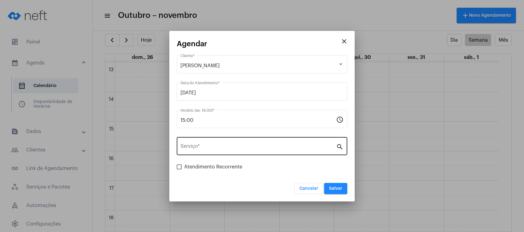
click at [199, 151] on div "Serviço *" at bounding box center [258, 145] width 156 height 19
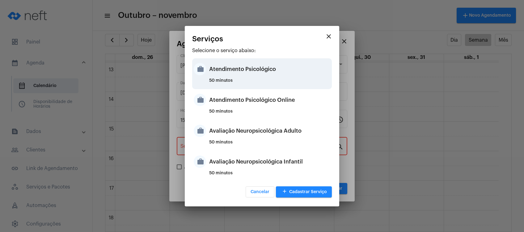
click at [236, 71] on div "Atendimento Psicológico" at bounding box center [269, 69] width 121 height 19
type input "Atendimento Psicológico"
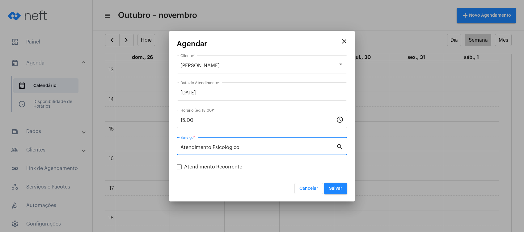
click at [337, 186] on button "Salvar" at bounding box center [335, 188] width 23 height 11
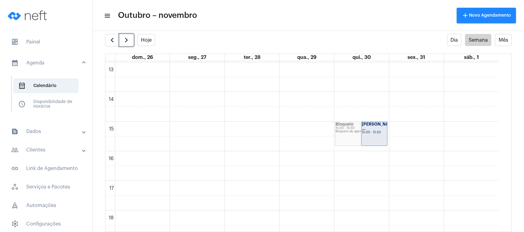
click at [363, 131] on div "15:00 - 15:50" at bounding box center [374, 132] width 25 height 3
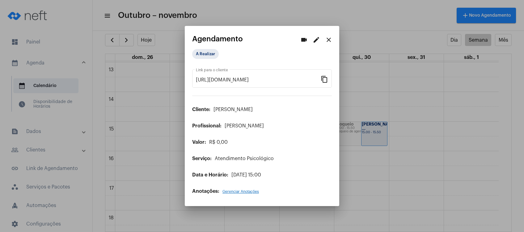
click at [326, 43] on mat-icon "close" at bounding box center [328, 39] width 7 height 7
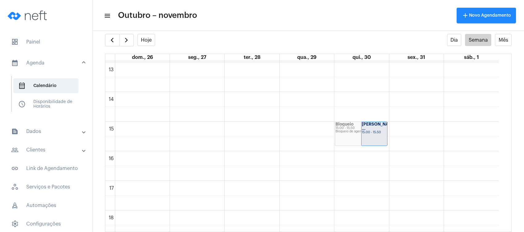
click at [62, 67] on mat-expansion-panel-header "calendar_month_outlined Agenda" at bounding box center [48, 63] width 89 height 20
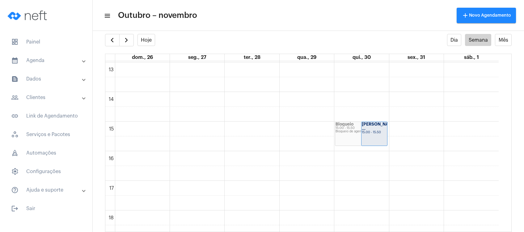
click at [55, 62] on mat-panel-title "calendar_month_outlined Agenda" at bounding box center [46, 60] width 71 height 7
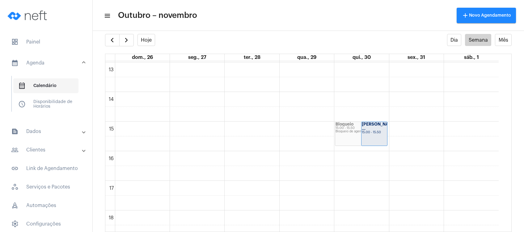
click at [53, 86] on span "calendar_month_outlined Calendário" at bounding box center [45, 86] width 65 height 15
click at [111, 37] on span "button" at bounding box center [111, 39] width 7 height 7
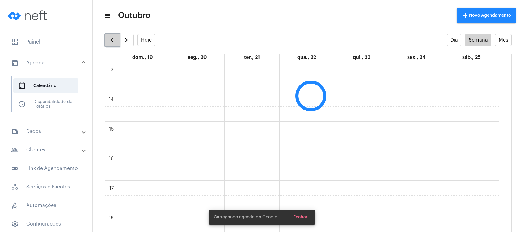
scroll to position [178, 0]
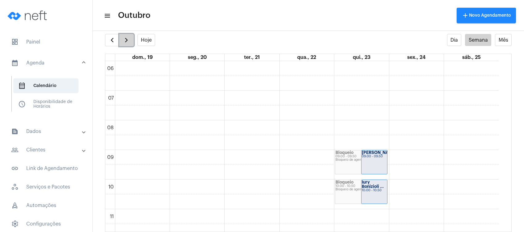
click at [122, 39] on button "button" at bounding box center [126, 40] width 15 height 12
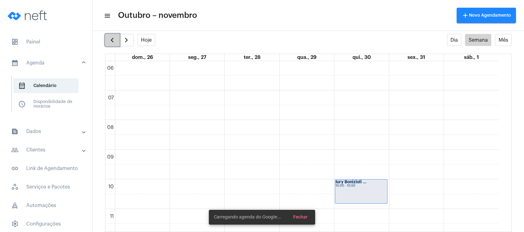
click at [107, 37] on button "button" at bounding box center [112, 40] width 15 height 12
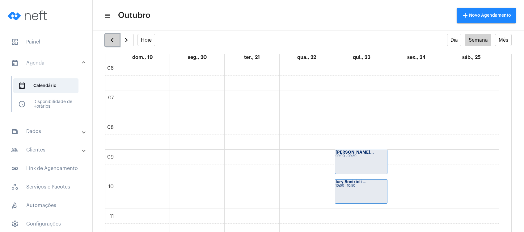
click at [107, 37] on button "button" at bounding box center [112, 40] width 15 height 12
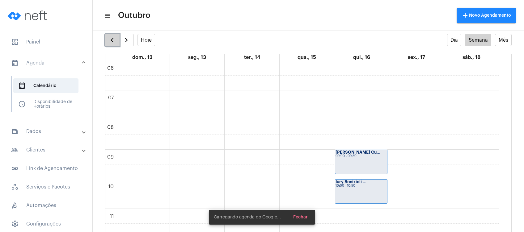
click at [107, 37] on button "button" at bounding box center [112, 40] width 15 height 12
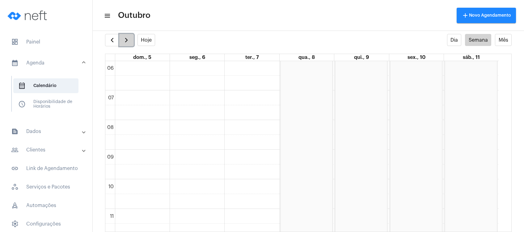
click at [121, 37] on button "button" at bounding box center [126, 40] width 15 height 12
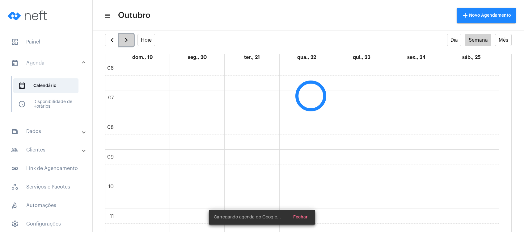
click at [121, 37] on button "button" at bounding box center [126, 40] width 15 height 12
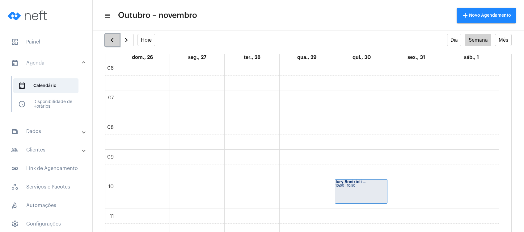
click at [108, 40] on button "button" at bounding box center [112, 40] width 15 height 12
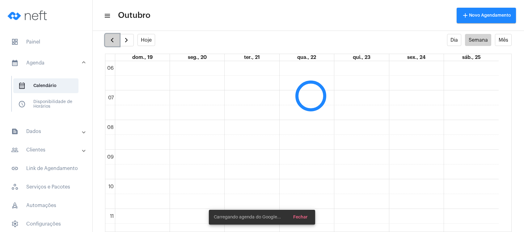
click at [108, 40] on button "button" at bounding box center [112, 40] width 15 height 12
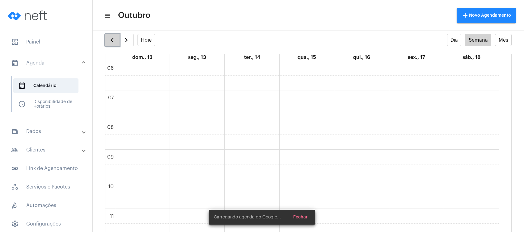
click at [108, 40] on button "button" at bounding box center [112, 40] width 15 height 12
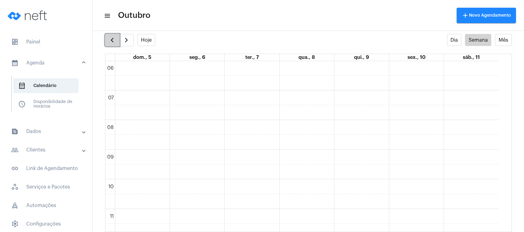
click at [108, 40] on button "button" at bounding box center [112, 40] width 15 height 12
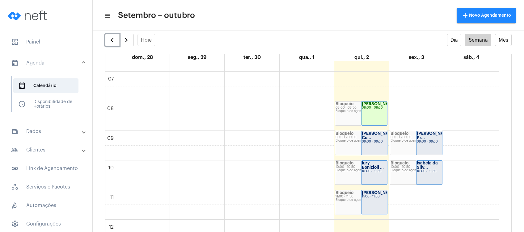
scroll to position [178, 0]
